Goal: Task Accomplishment & Management: Complete application form

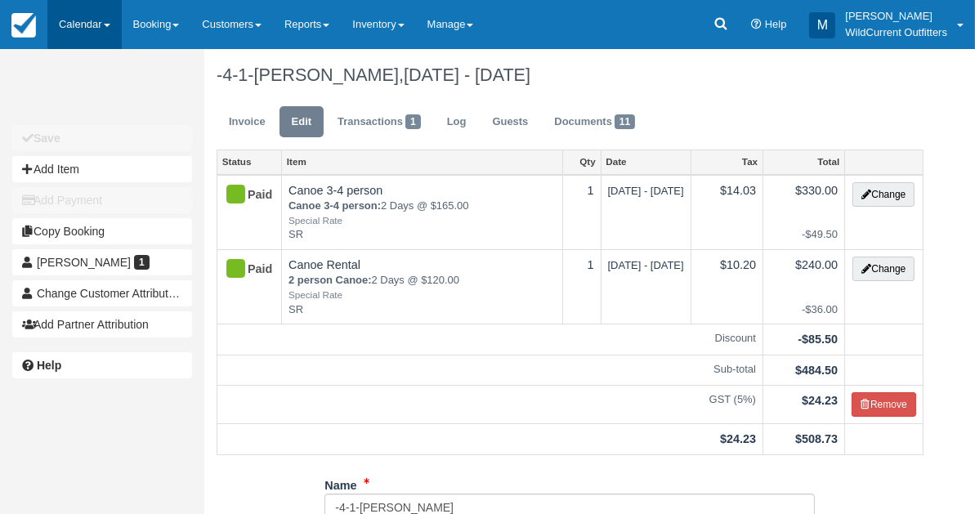
click at [73, 21] on link "Calendar" at bounding box center [84, 24] width 74 height 49
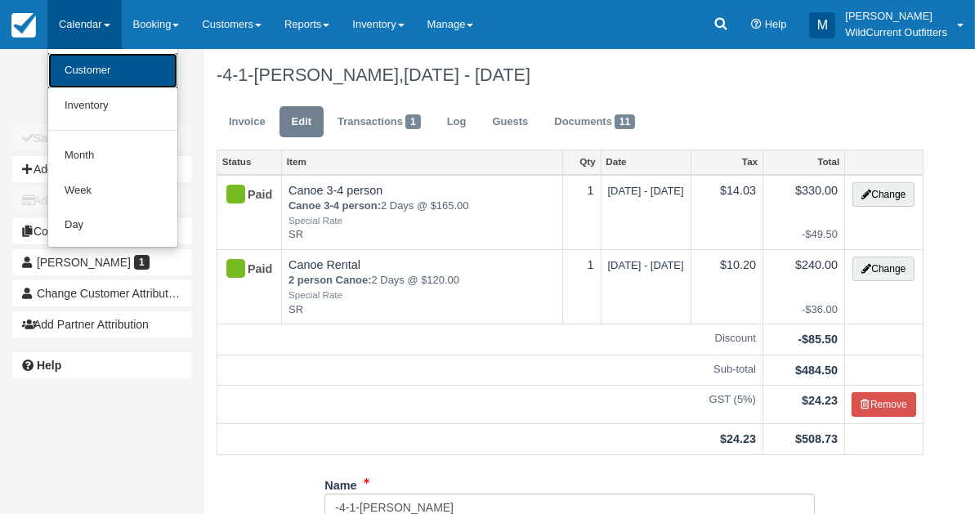
click at [69, 74] on link "Customer" at bounding box center [112, 70] width 129 height 35
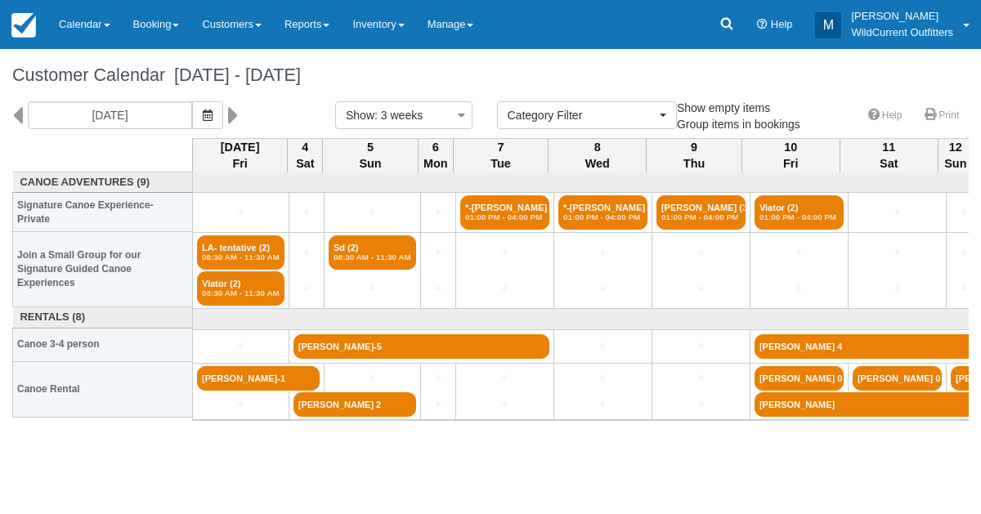
select select
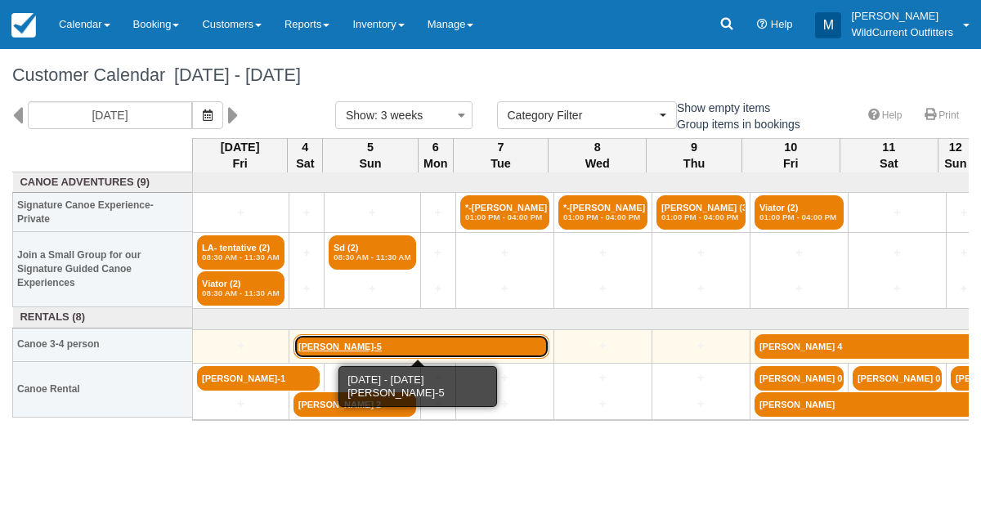
click at [324, 342] on link "Analyn cipriano-5" at bounding box center [421, 346] width 256 height 25
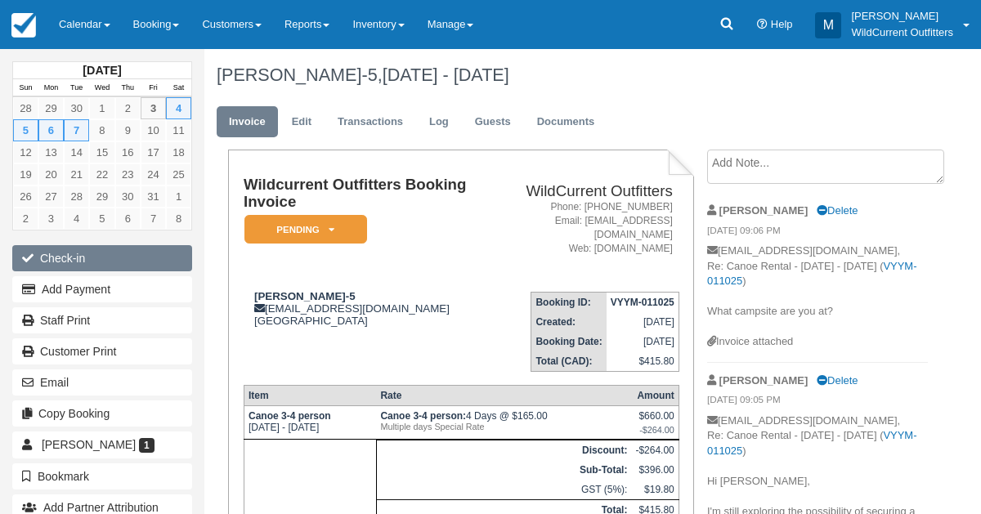
click at [73, 248] on button "Check-in" at bounding box center [102, 258] width 180 height 26
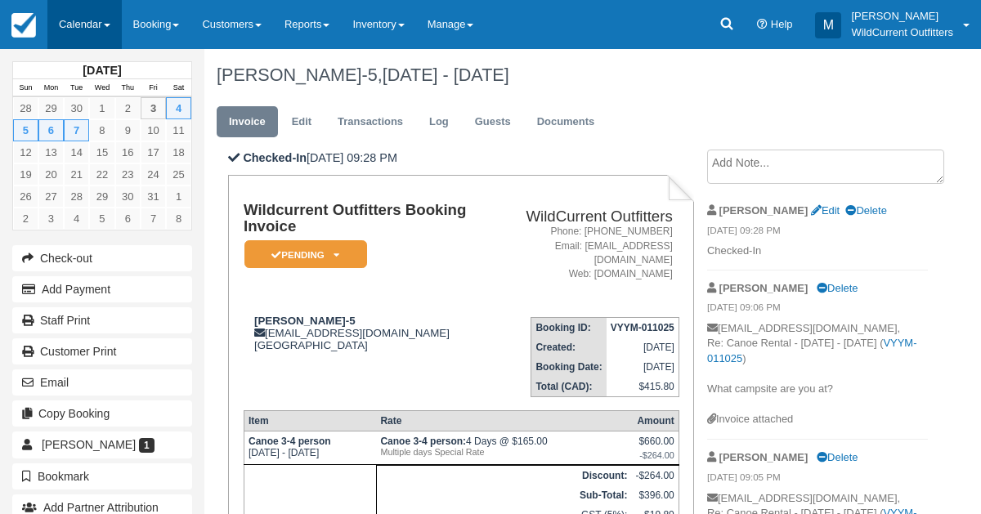
click at [61, 37] on link "Calendar" at bounding box center [84, 24] width 74 height 49
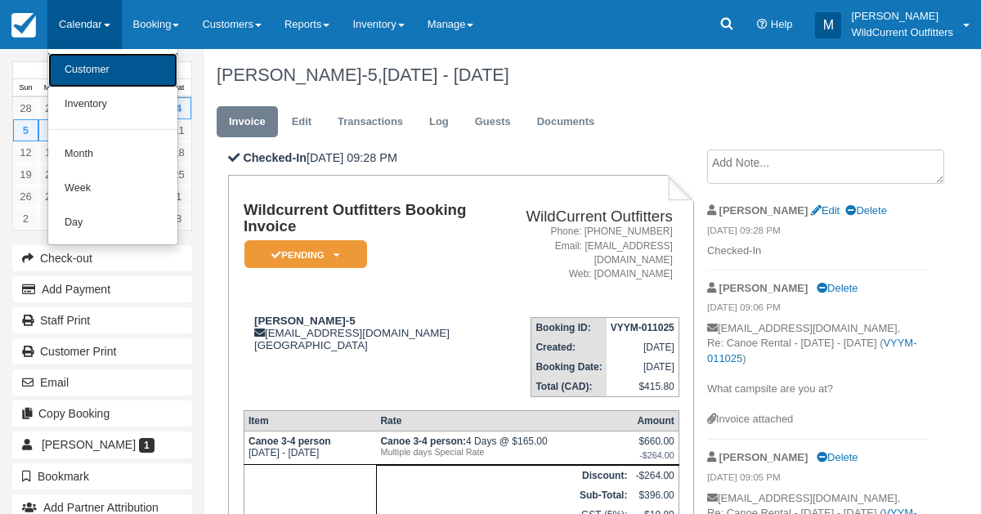
click at [66, 65] on link "Customer" at bounding box center [112, 70] width 129 height 34
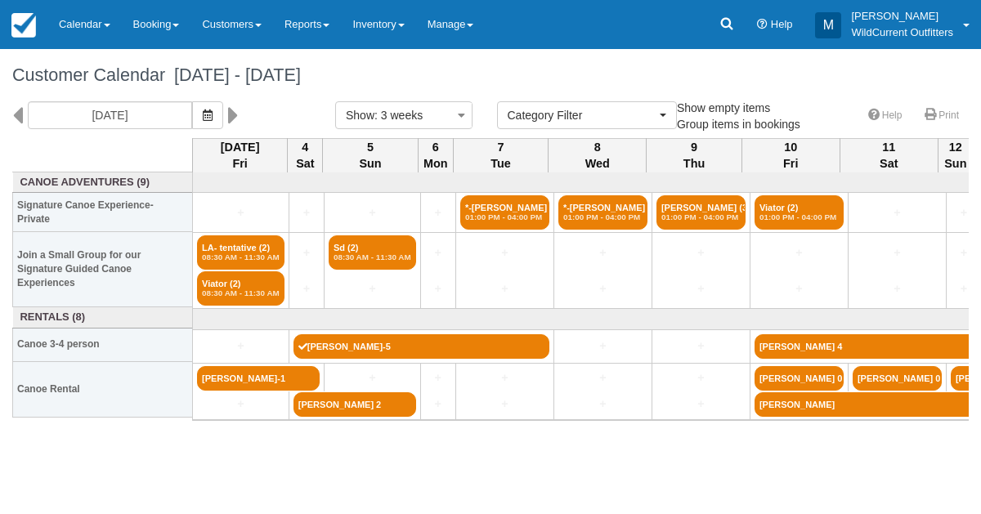
select select
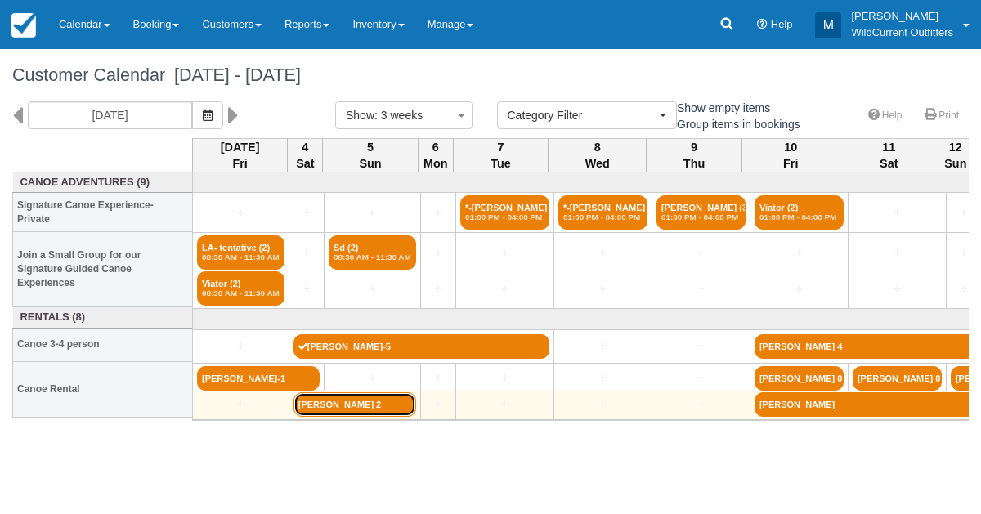
click at [333, 408] on link "[PERSON_NAME] 2" at bounding box center [354, 404] width 123 height 25
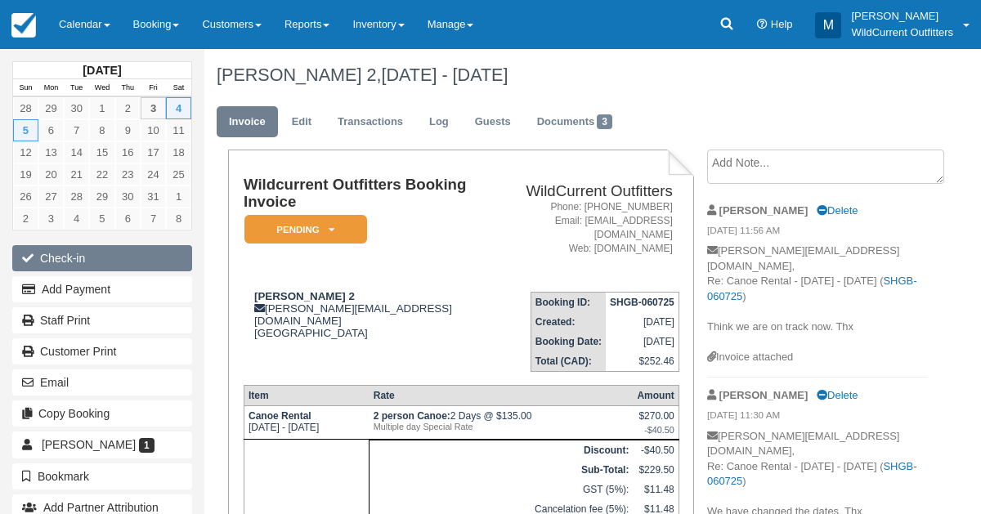
click at [65, 251] on button "Check-in" at bounding box center [102, 258] width 180 height 26
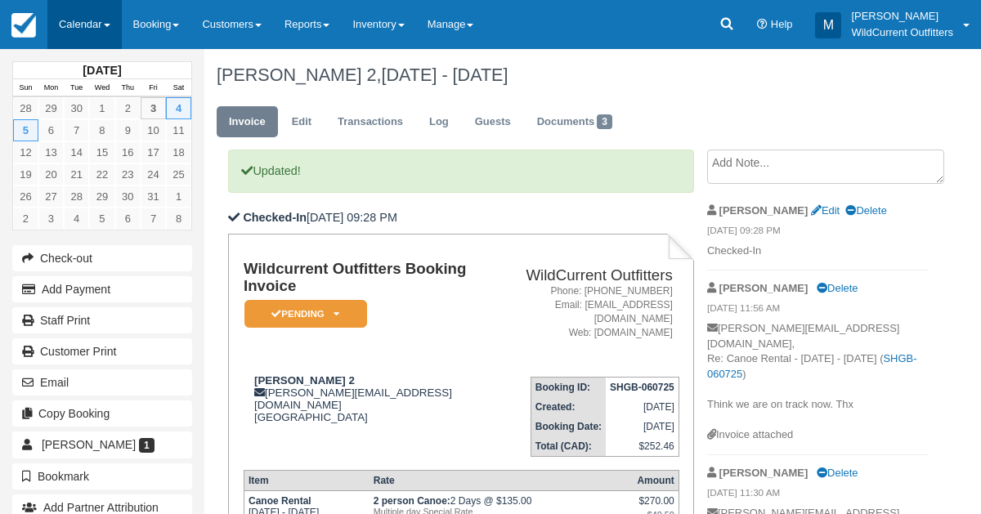
click at [69, 18] on link "Calendar" at bounding box center [84, 24] width 74 height 49
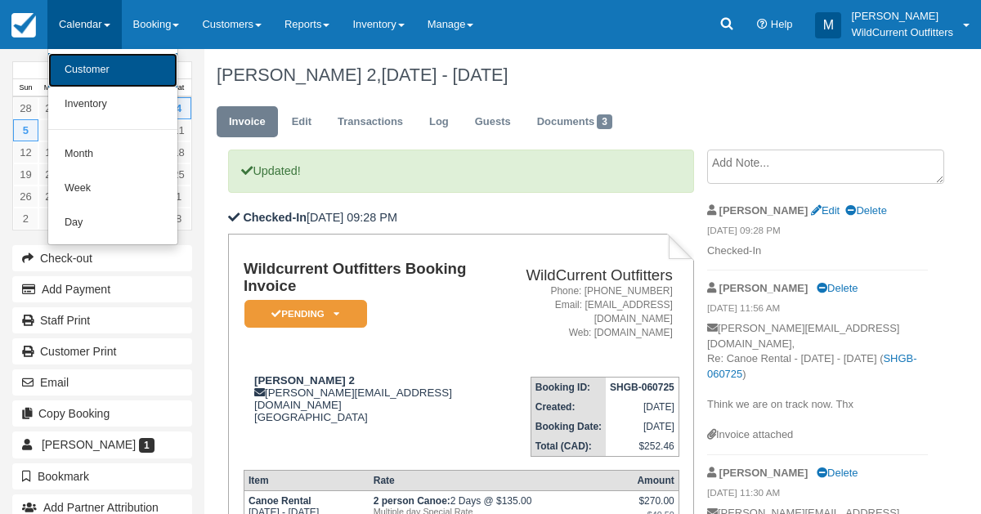
click at [73, 63] on link "Customer" at bounding box center [112, 70] width 129 height 34
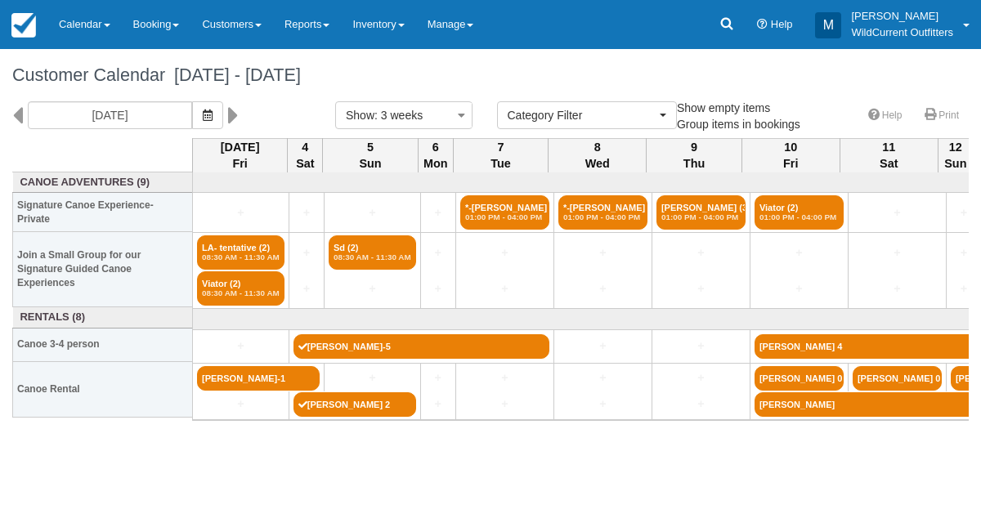
select select
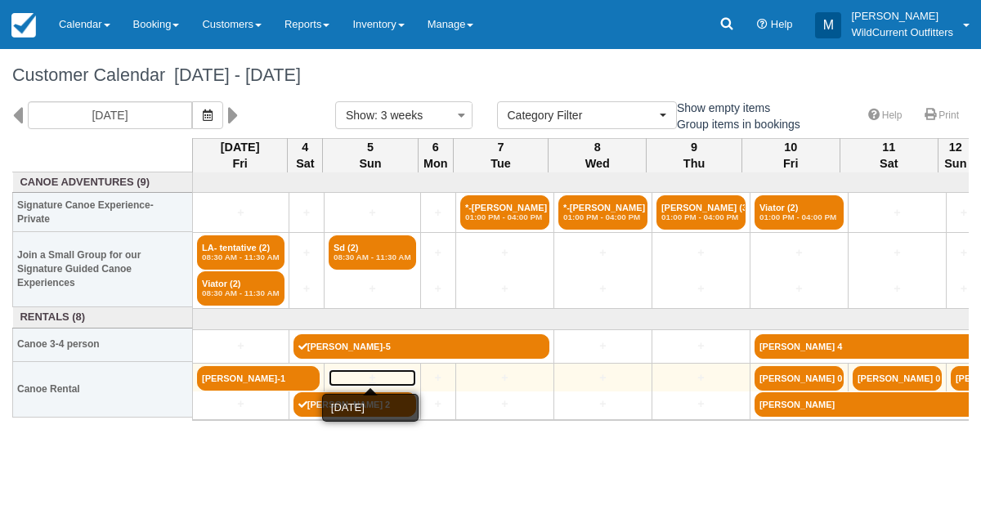
click at [364, 373] on link "+" at bounding box center [372, 377] width 87 height 17
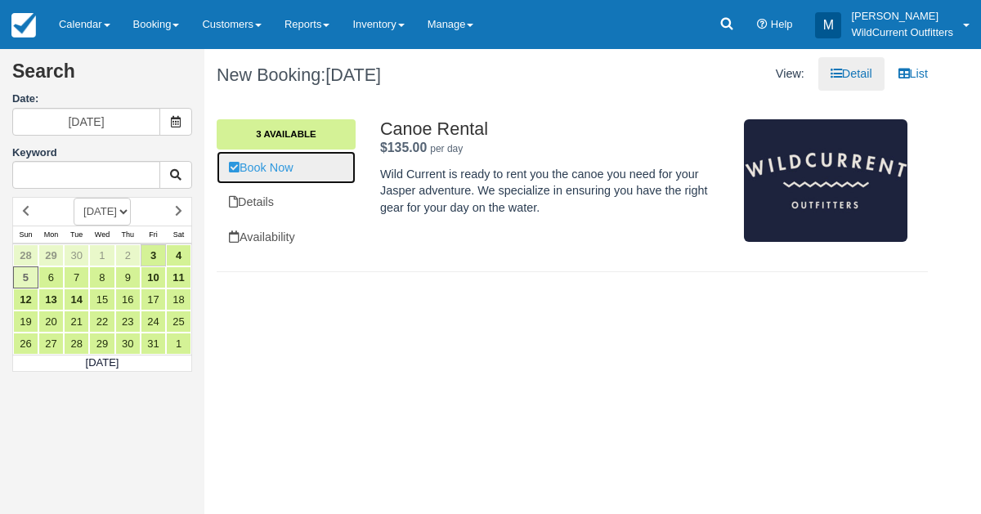
click at [268, 160] on link "Book Now" at bounding box center [286, 168] width 139 height 34
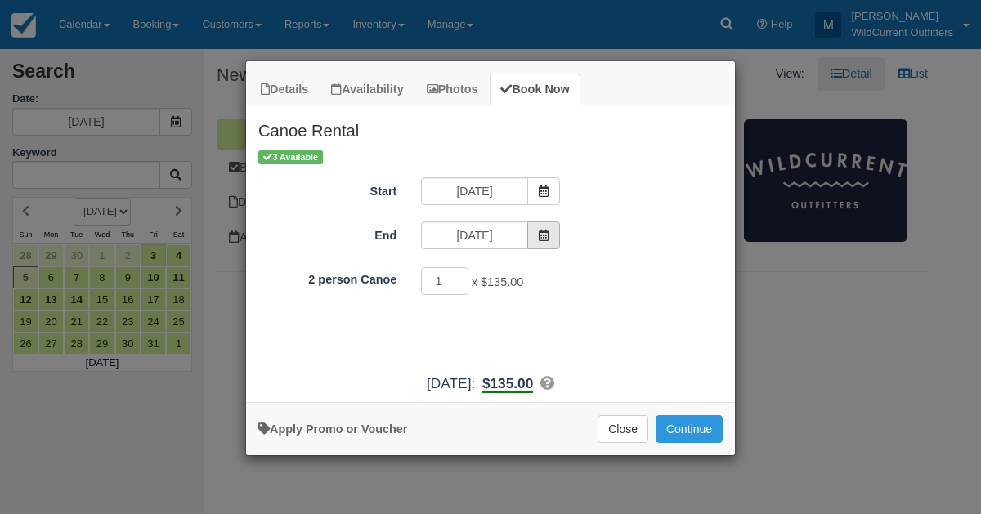
click at [538, 239] on icon "Item Modal" at bounding box center [543, 235] width 11 height 11
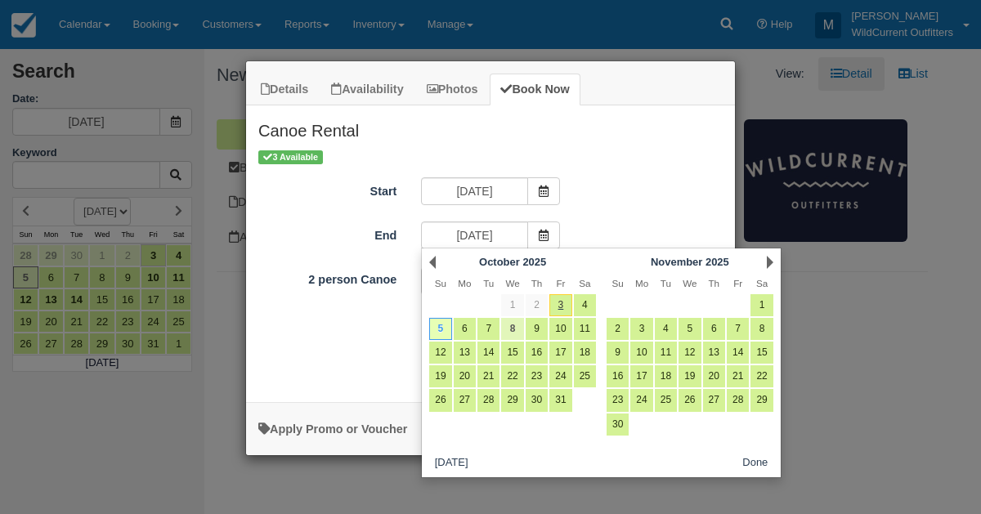
click at [517, 329] on link "8" at bounding box center [512, 329] width 22 height 22
type input "10/08/25"
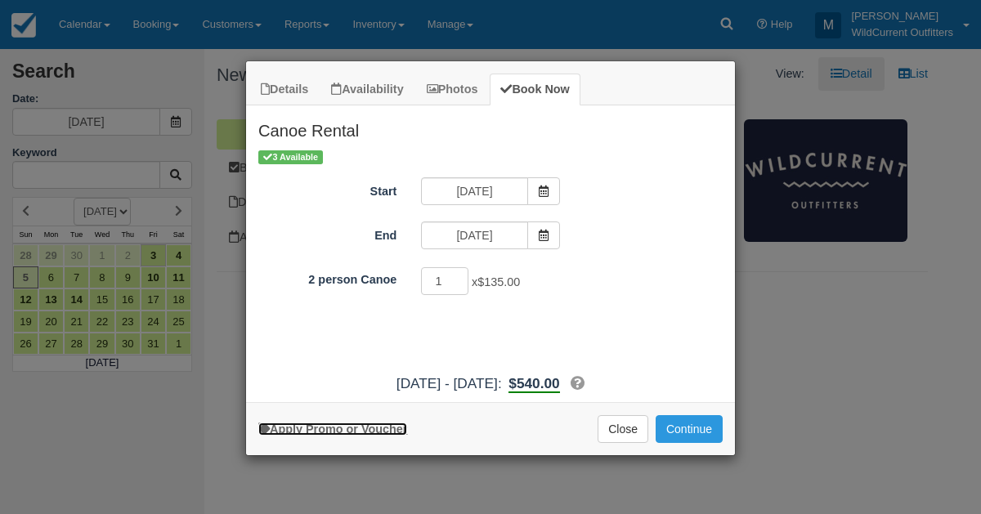
click at [353, 425] on link "Apply Promo or Voucher" at bounding box center [332, 429] width 149 height 13
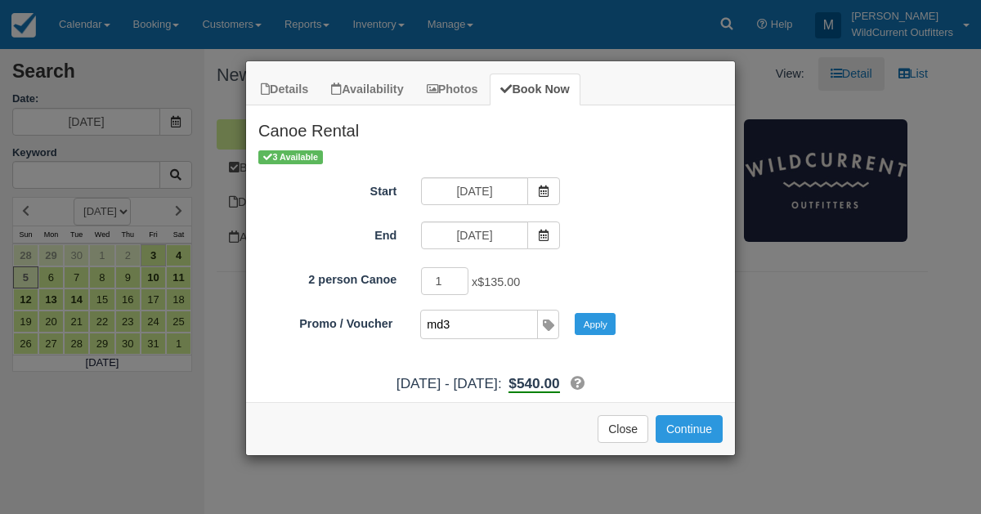
type input "MD3"
click at [585, 321] on button "Apply" at bounding box center [595, 323] width 41 height 21
click at [682, 427] on button "Continue" at bounding box center [689, 429] width 67 height 28
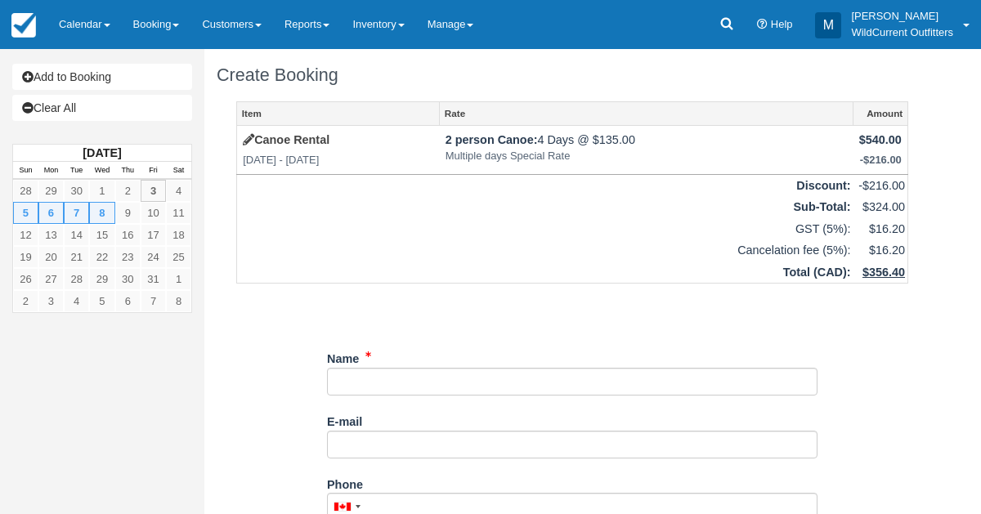
click at [682, 427] on div "E-mail Did you mean ?" at bounding box center [572, 433] width 490 height 51
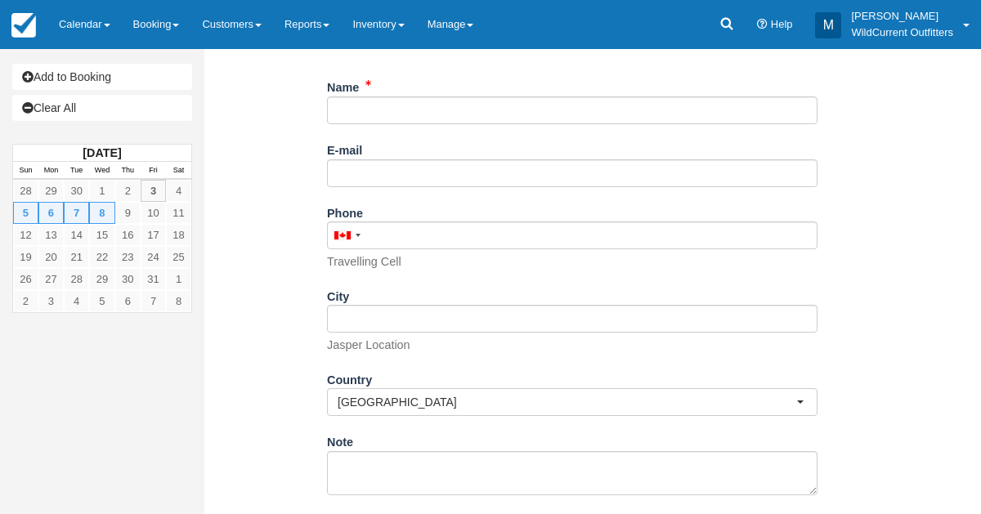
scroll to position [272, 0]
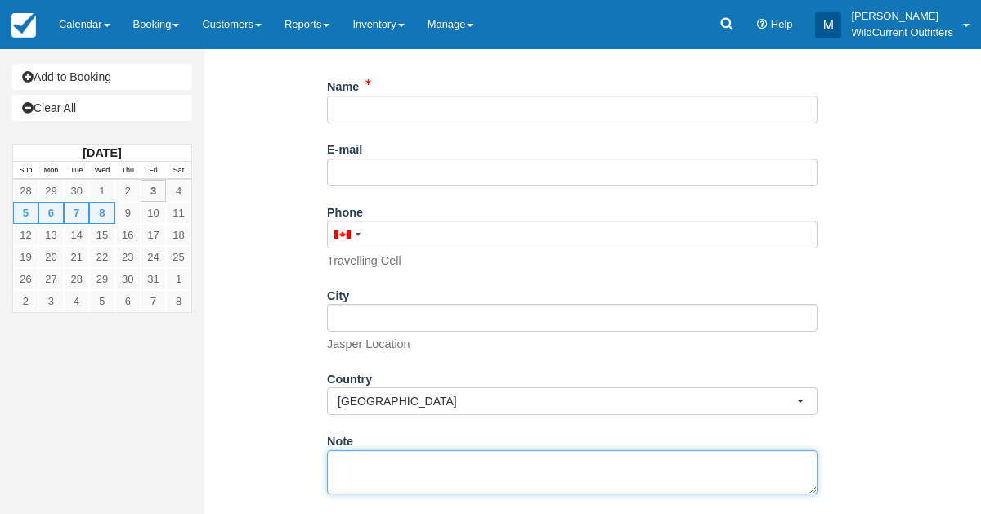
click at [343, 454] on textarea "Note" at bounding box center [572, 472] width 490 height 44
paste textarea "Name: [PERSON_NAME] Email: [PERSON_NAME][EMAIL_ADDRESS][PERSON_NAME][DOMAIN_NAM…"
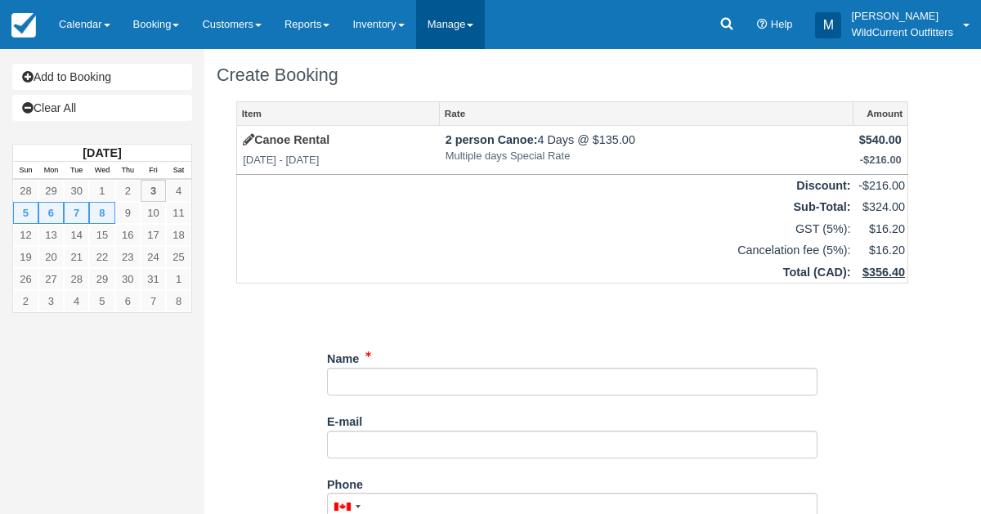
scroll to position [156, 0]
type textarea "Name: [PERSON_NAME] Email: [PERSON_NAME][EMAIL_ADDRESS][PERSON_NAME][DOMAIN_NAM…"
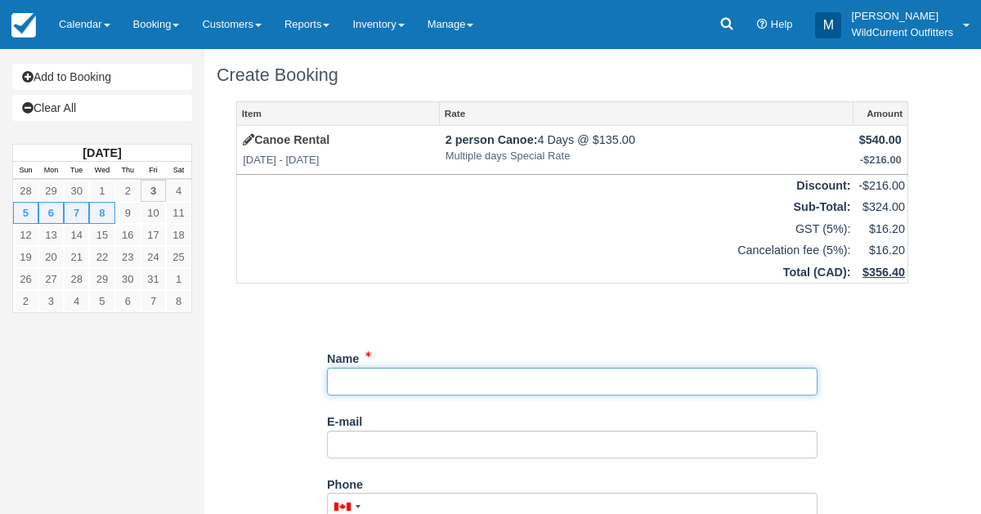
click at [347, 390] on input "Name" at bounding box center [572, 382] width 490 height 28
paste input "[PERSON_NAME]"
type input "[PERSON_NAME]"
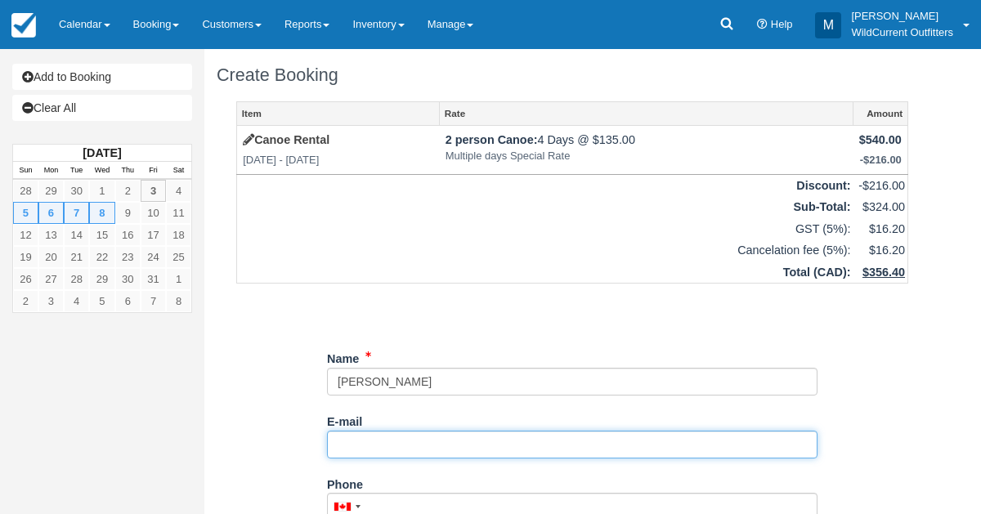
click at [345, 444] on input "E-mail" at bounding box center [572, 445] width 490 height 28
paste input "[PERSON_NAME][EMAIL_ADDRESS][PERSON_NAME][DOMAIN_NAME]"
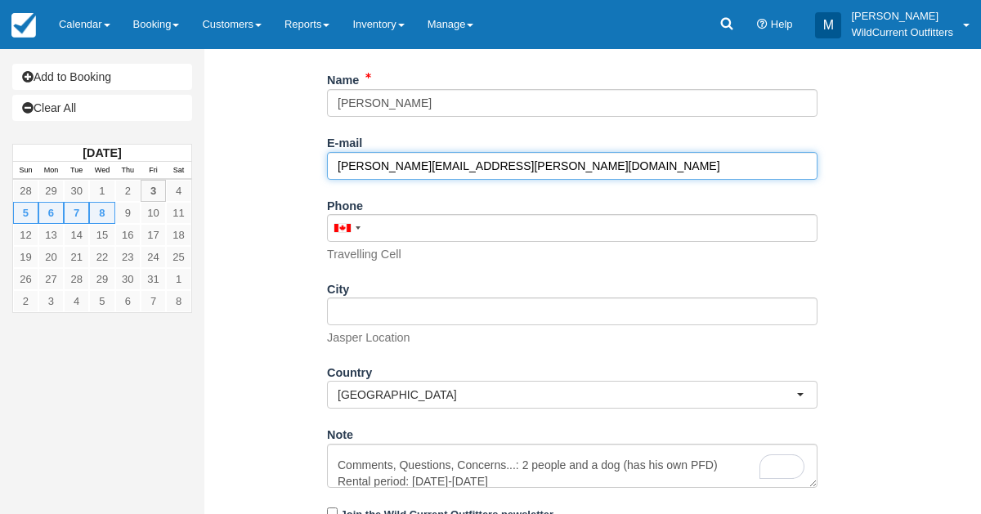
scroll to position [341, 0]
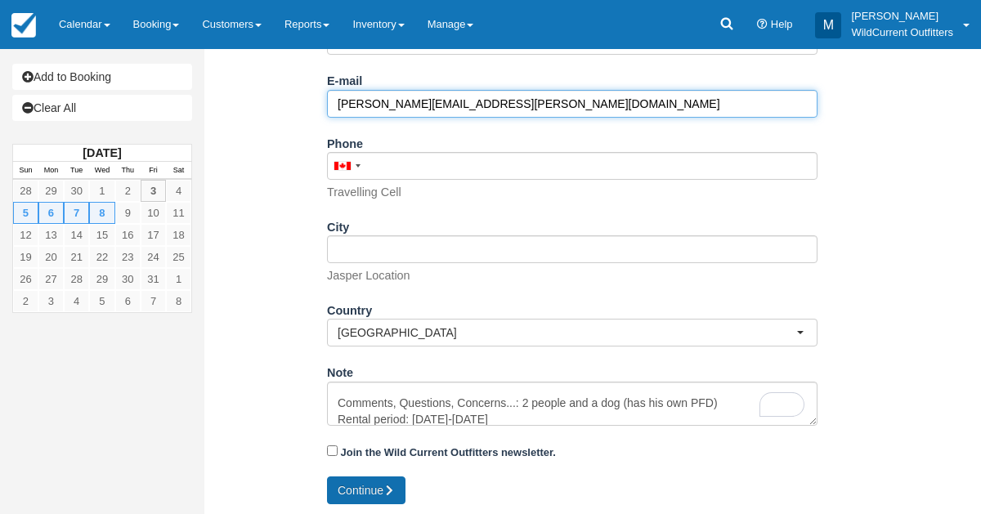
type input "[PERSON_NAME][EMAIL_ADDRESS][PERSON_NAME][DOMAIN_NAME]"
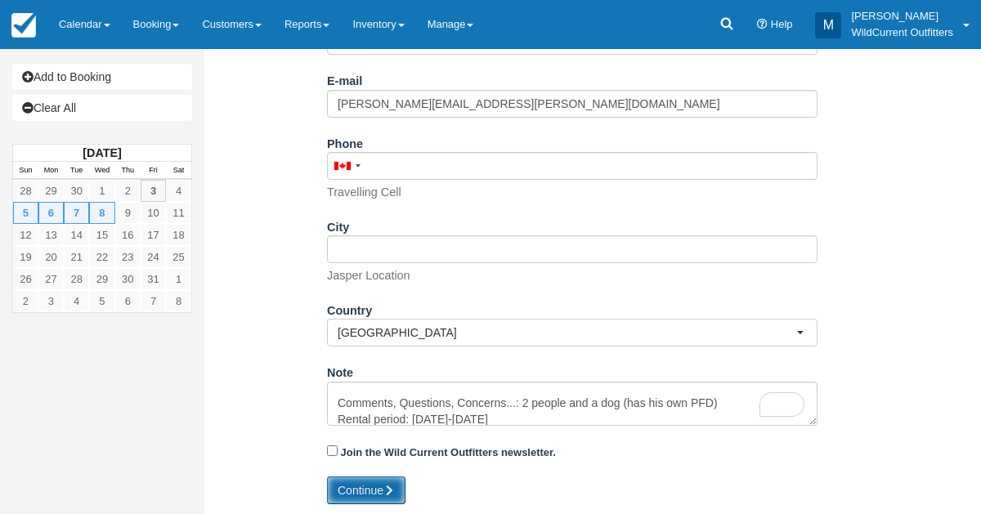
click at [355, 482] on button "Continue" at bounding box center [366, 491] width 78 height 28
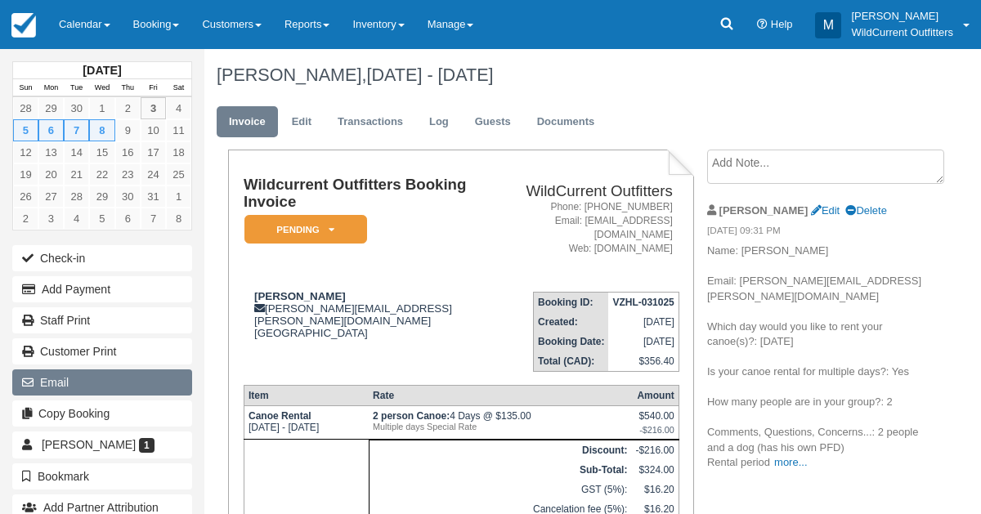
click at [62, 374] on button "Email" at bounding box center [102, 382] width 180 height 26
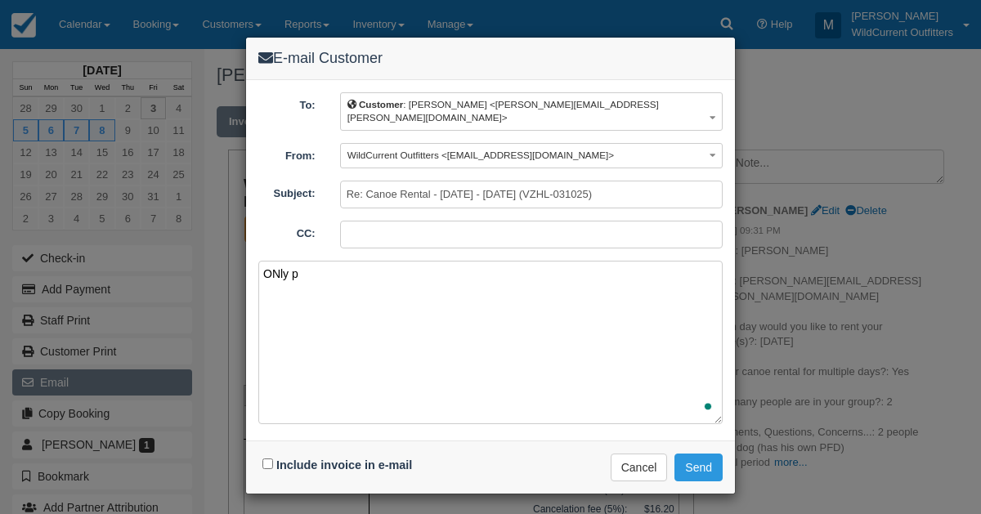
type textarea "ONly pa"
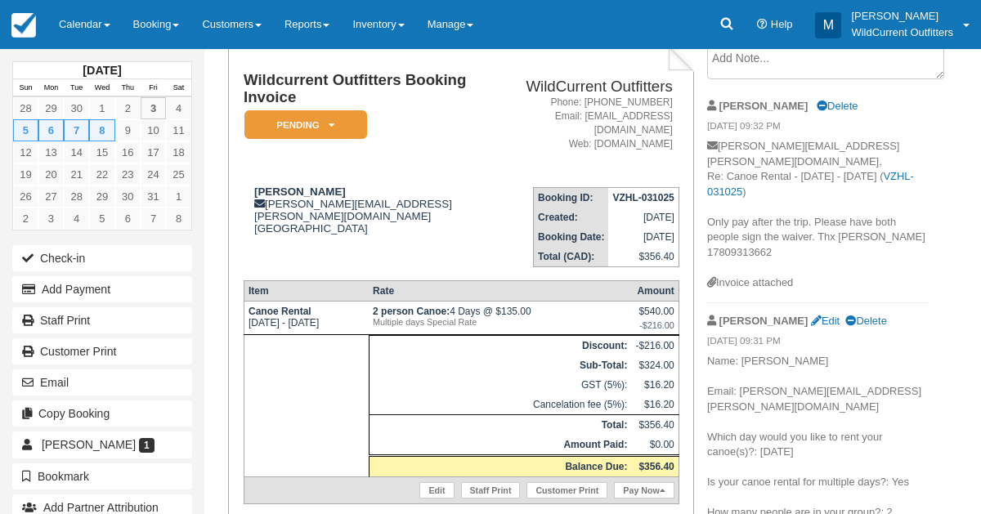
scroll to position [124, 0]
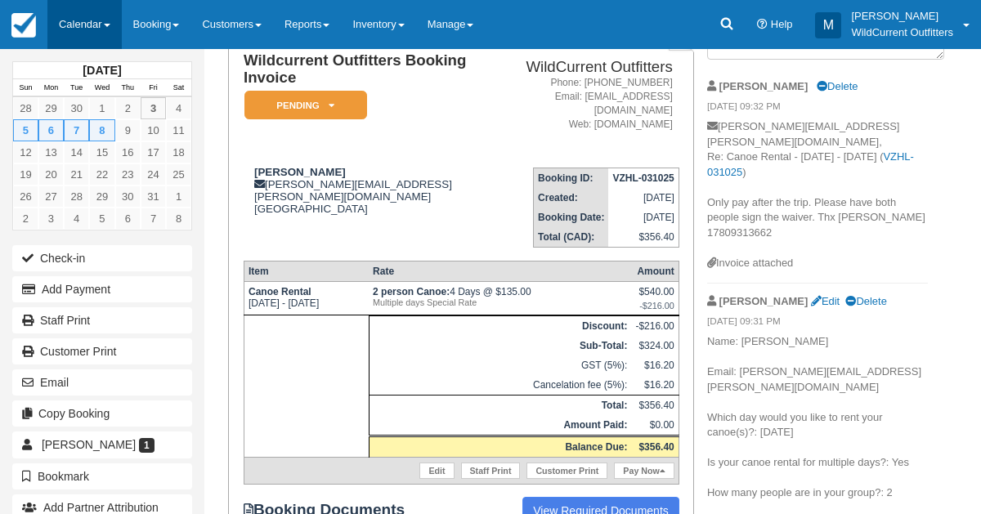
click at [68, 31] on link "Calendar" at bounding box center [84, 24] width 74 height 49
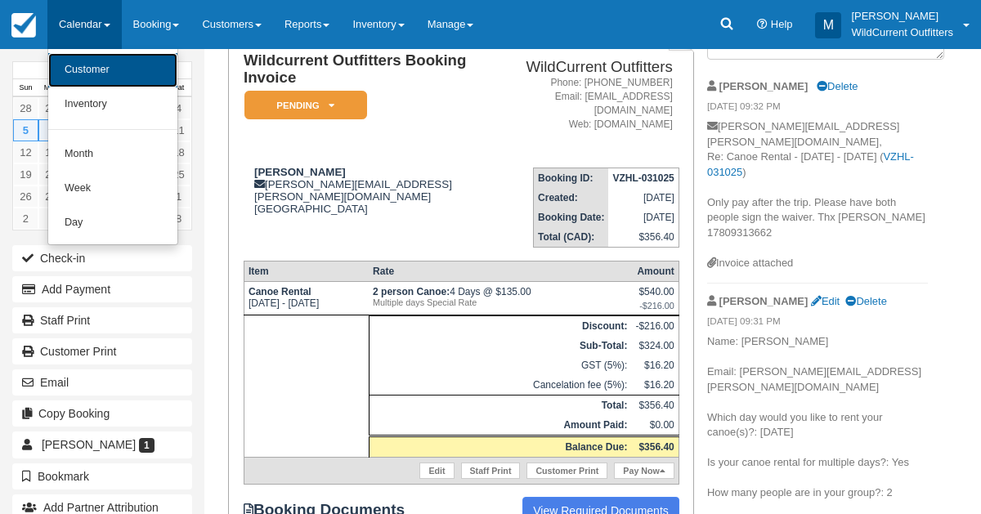
click at [70, 68] on link "Customer" at bounding box center [112, 70] width 129 height 34
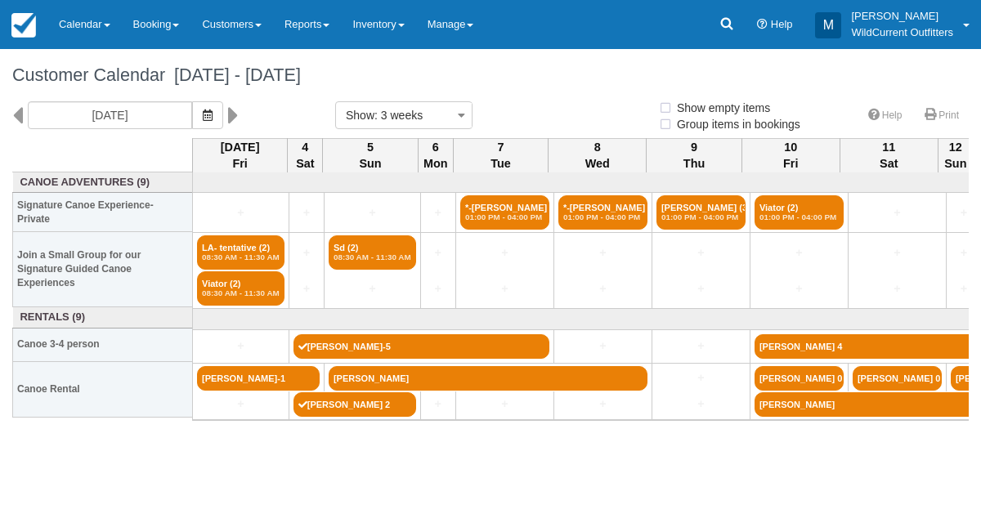
select select
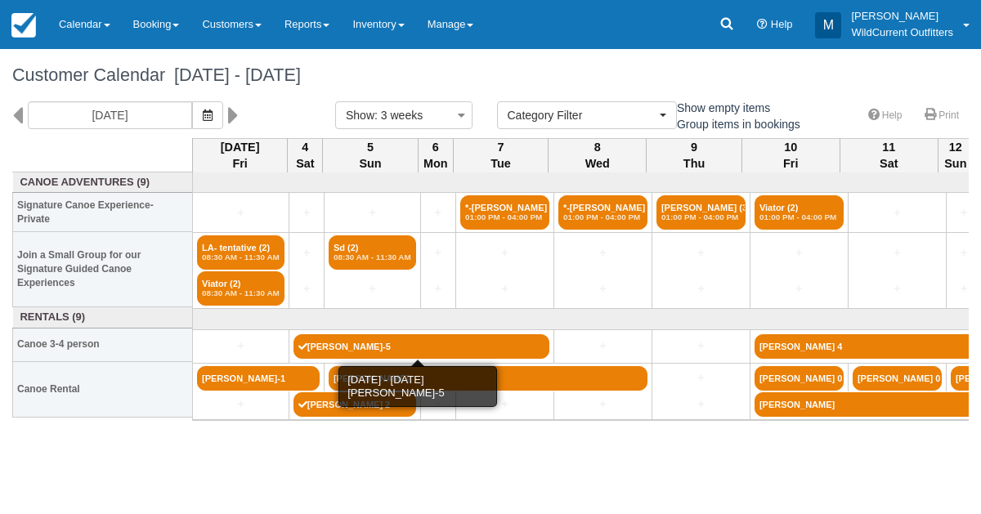
click at [251, 447] on div "+ + + + *-Sung Phung (7) 01:00 PM - 04:00 PM *-Victoria Stevenson (2) 01:00 PM …" at bounding box center [580, 340] width 776 height 336
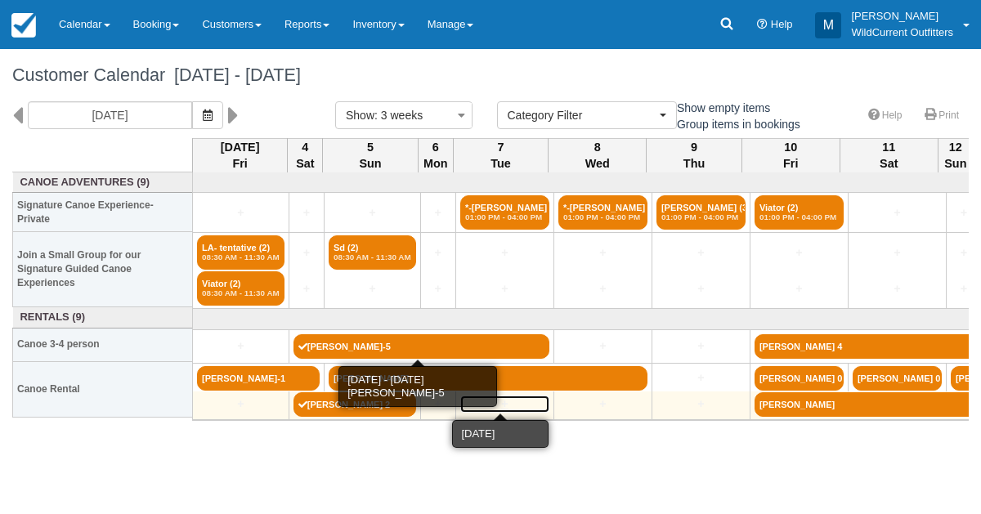
click at [508, 405] on link "+" at bounding box center [504, 404] width 89 height 17
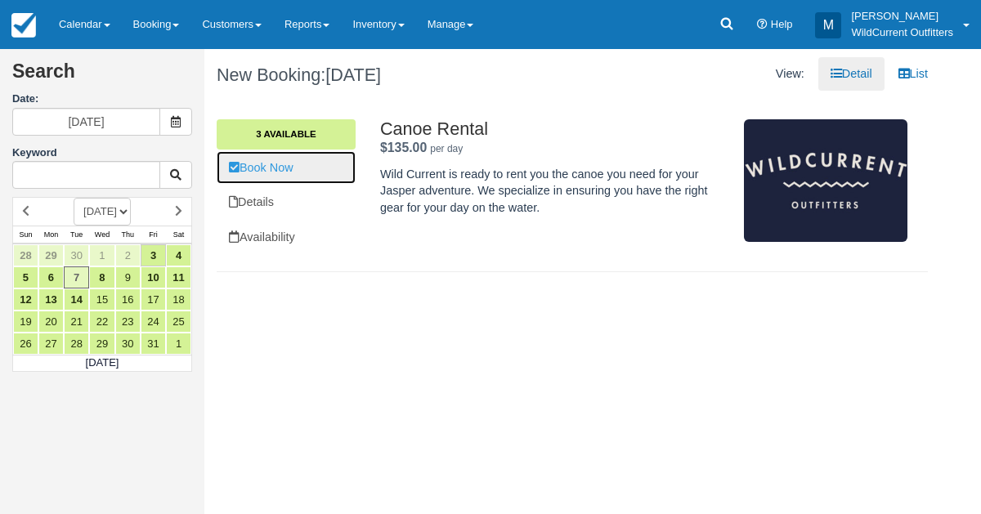
click at [300, 161] on link "Book Now" at bounding box center [286, 168] width 139 height 34
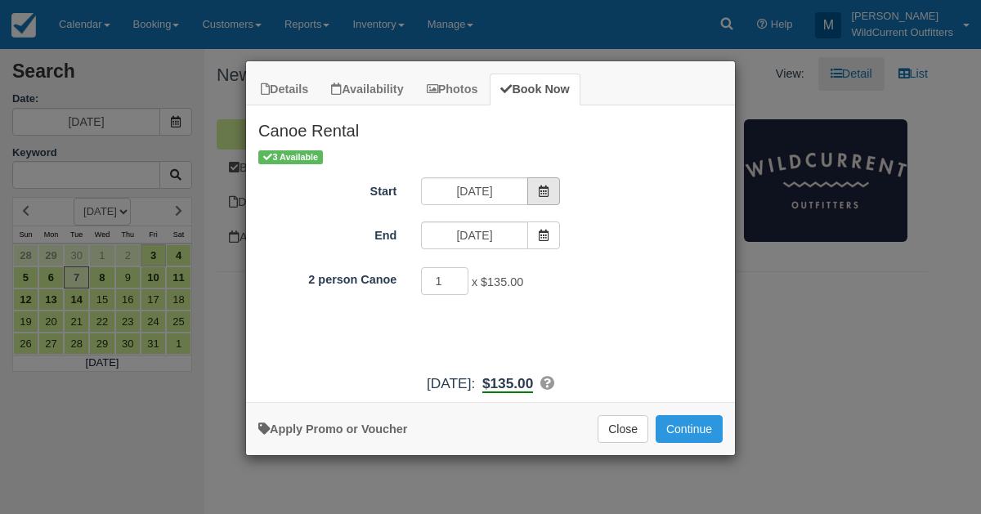
click at [541, 187] on icon "Item Modal" at bounding box center [543, 191] width 11 height 11
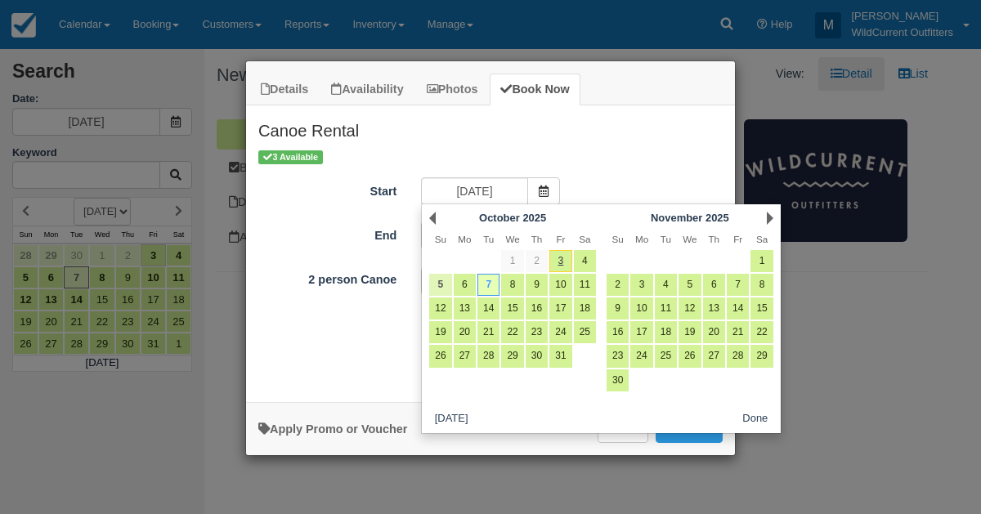
click at [442, 279] on link "5" at bounding box center [440, 285] width 22 height 22
type input "10/05/25"
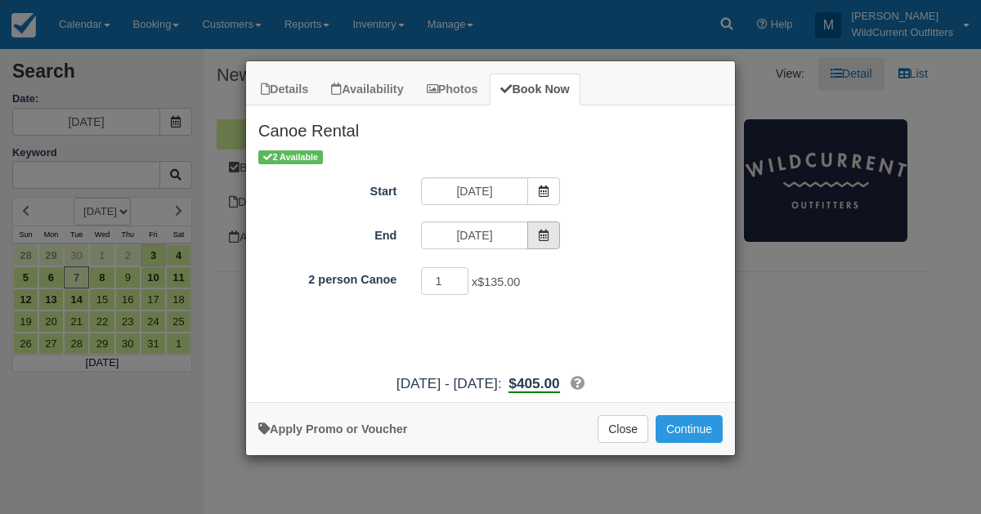
click at [548, 230] on icon "Item Modal" at bounding box center [543, 235] width 11 height 11
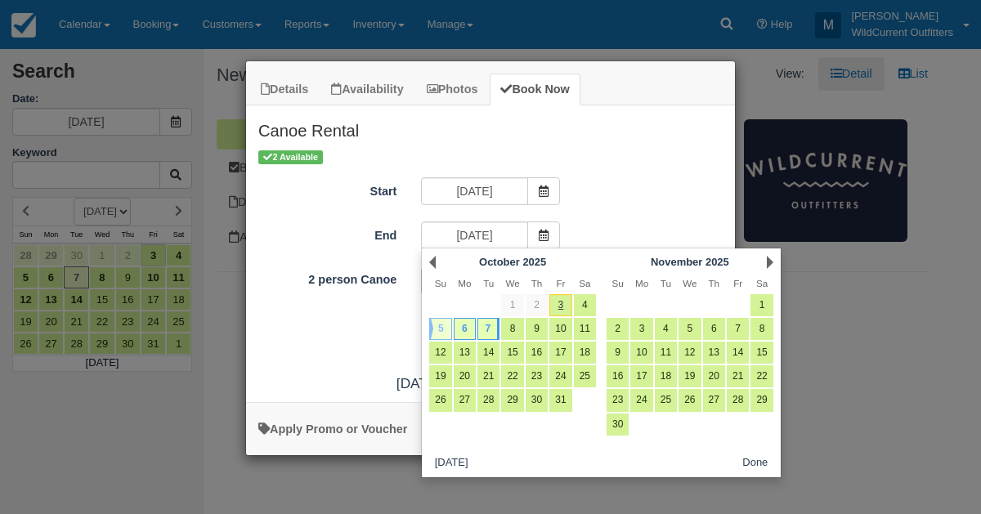
click at [445, 325] on link "5" at bounding box center [440, 329] width 22 height 22
type input "10/05/25"
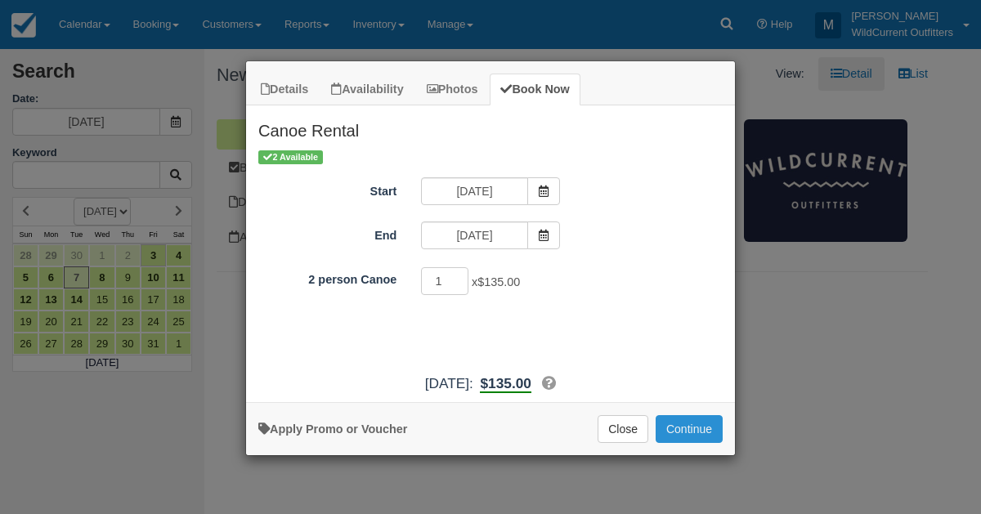
click at [676, 419] on button "Continue" at bounding box center [689, 429] width 67 height 28
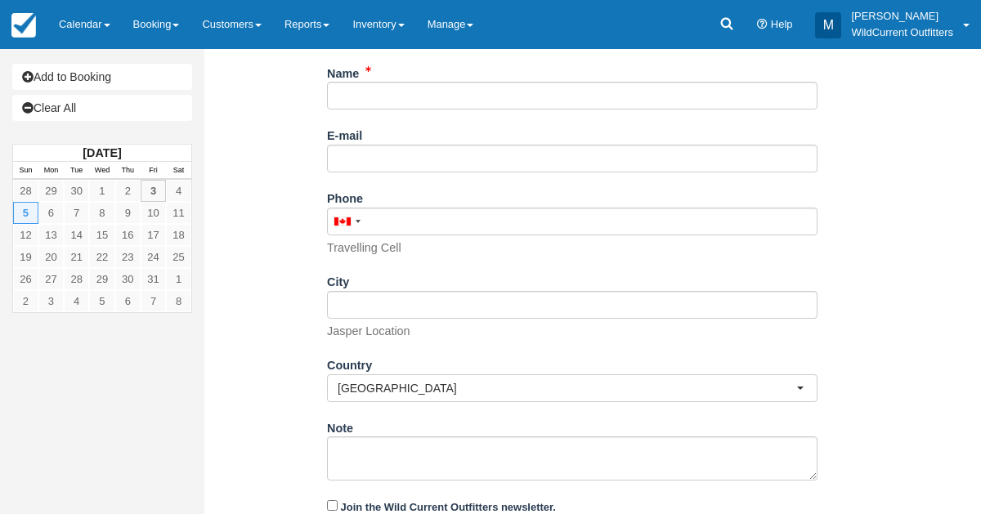
scroll to position [319, 0]
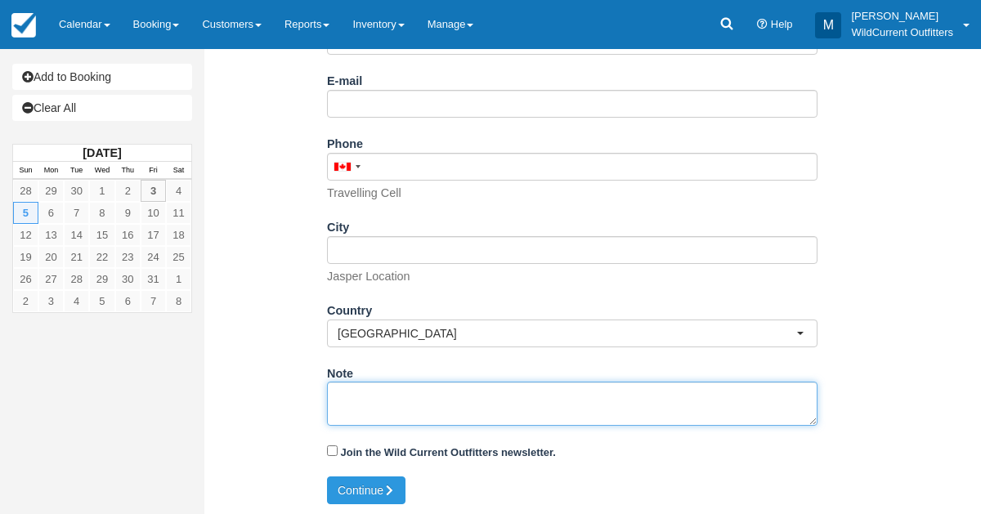
click at [422, 403] on textarea "Note" at bounding box center [572, 404] width 490 height 44
paste textarea "Name: Oliver Brady Email: oliver.ws.brady@gmail.com Which day would you like to…"
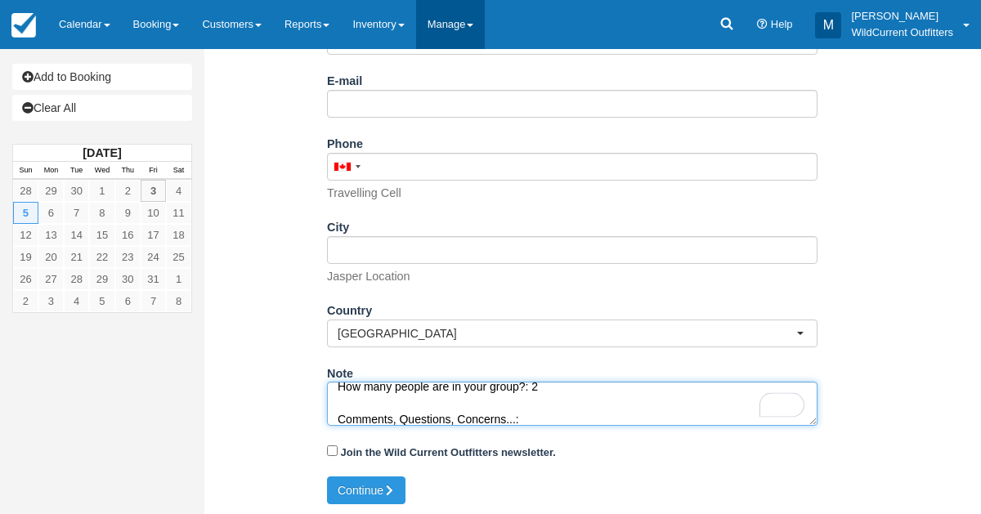
type textarea "Name: Oliver Brady Email: oliver.ws.brady@gmail.com Which day would you like to…"
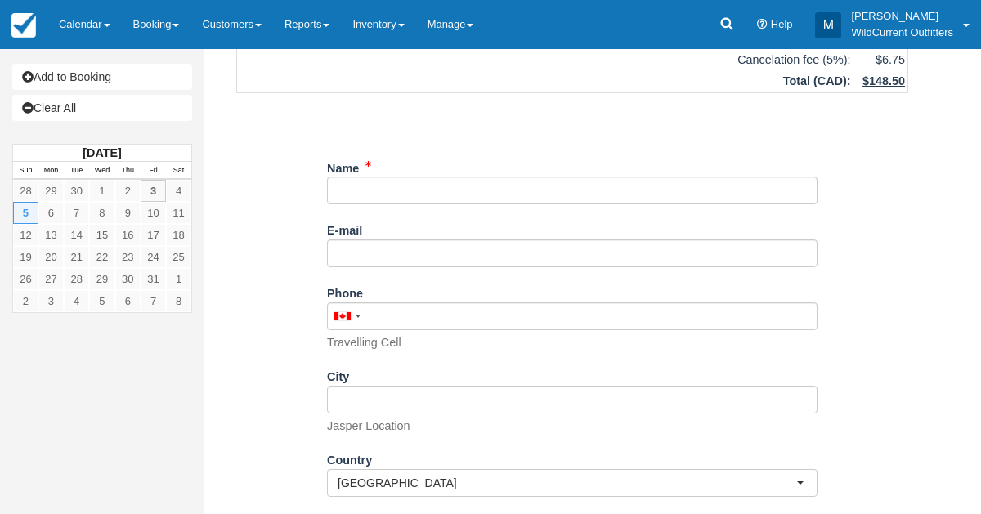
scroll to position [168, 0]
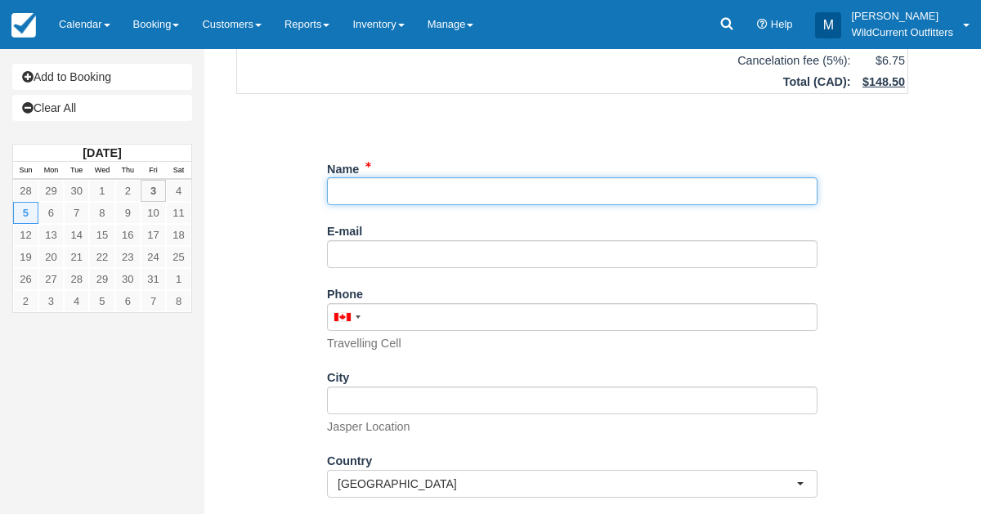
click at [387, 190] on input "Name" at bounding box center [572, 191] width 490 height 28
paste input "[PERSON_NAME]"
type input "[PERSON_NAME]"
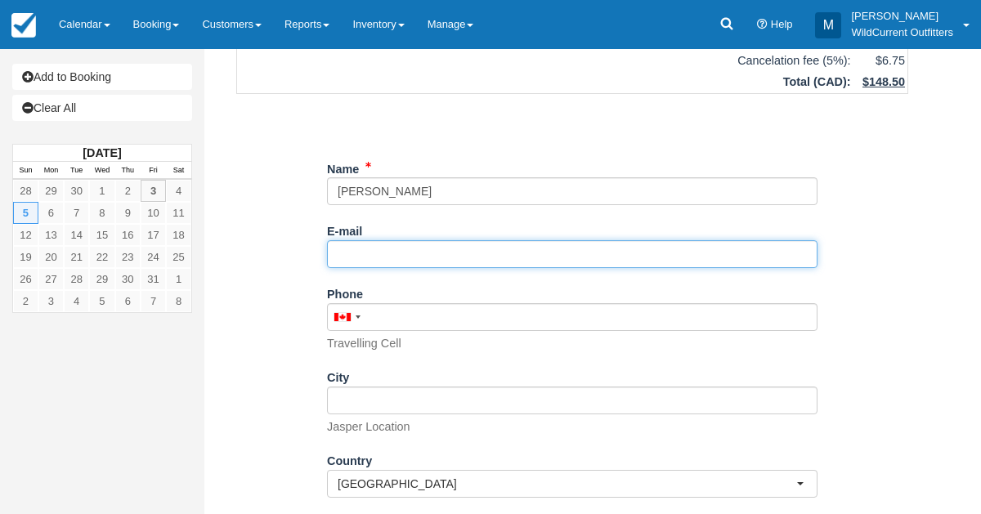
click at [354, 256] on input "E-mail" at bounding box center [572, 254] width 490 height 28
paste input "[PERSON_NAME][EMAIL_ADDRESS][PERSON_NAME][DOMAIN_NAME]"
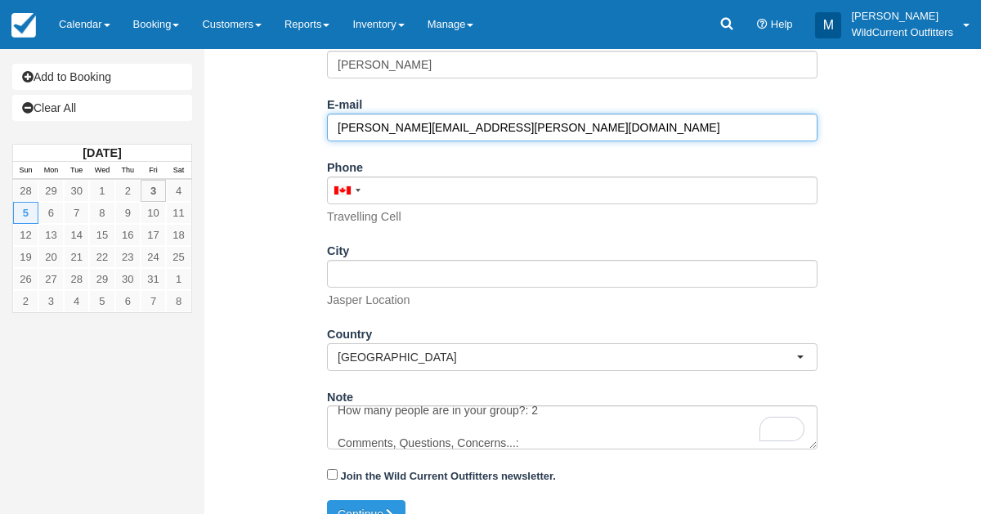
scroll to position [319, 0]
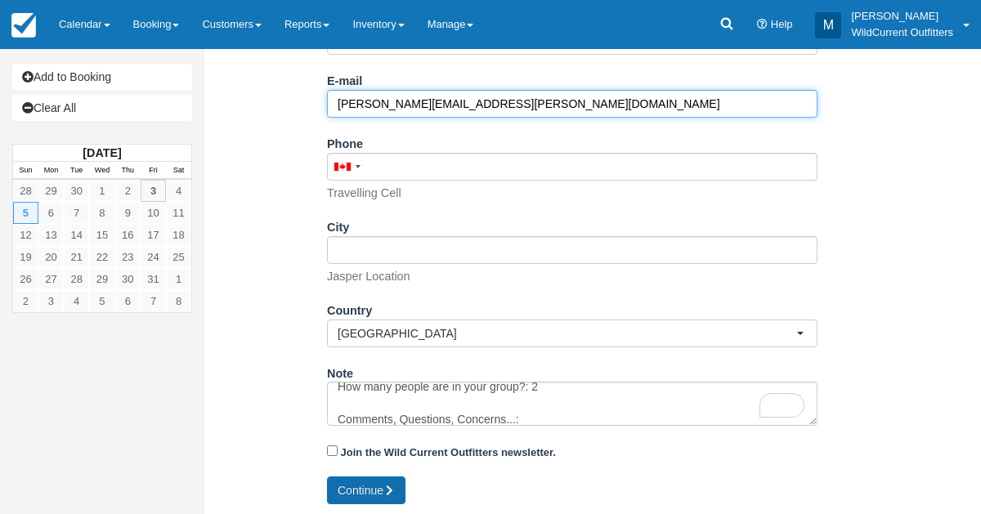
type input "[PERSON_NAME][EMAIL_ADDRESS][PERSON_NAME][DOMAIN_NAME]"
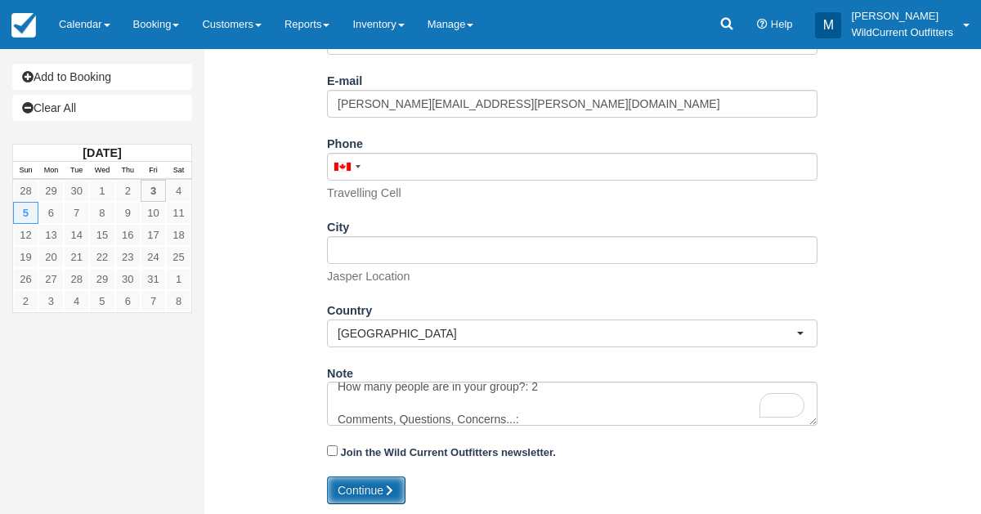
click at [353, 489] on button "Continue" at bounding box center [366, 491] width 78 height 28
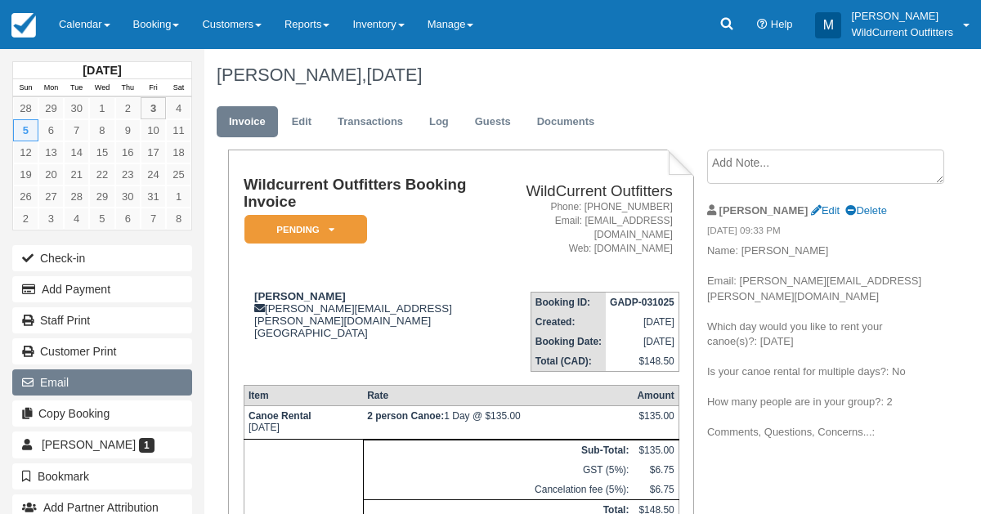
click at [119, 384] on button "Email" at bounding box center [102, 382] width 180 height 26
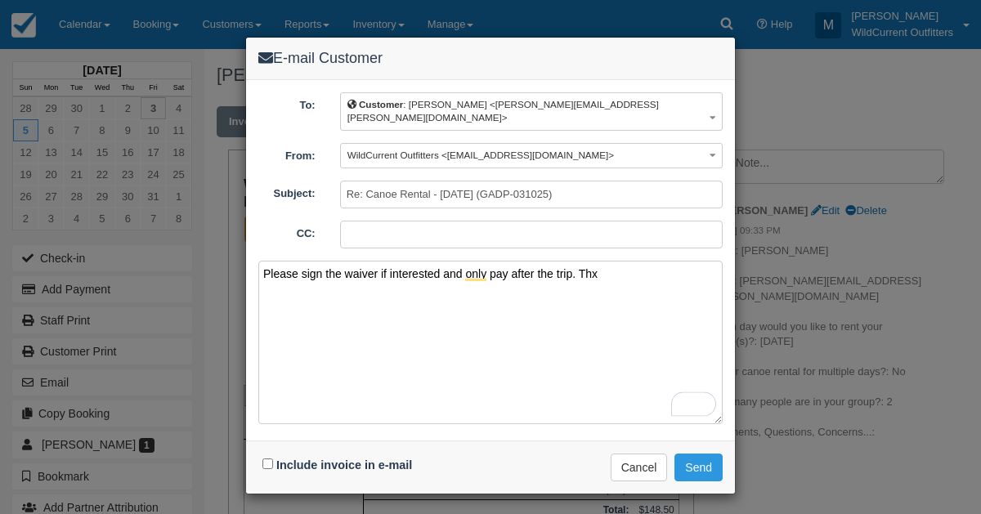
type textarea "Please sign the waiver if interested and only pay after the trip. Thx"
click at [270, 459] on input "Include invoice in e-mail" at bounding box center [267, 464] width 11 height 11
checkbox input "true"
click at [699, 454] on button "Send" at bounding box center [698, 468] width 48 height 28
